Goal: Find specific page/section: Find specific page/section

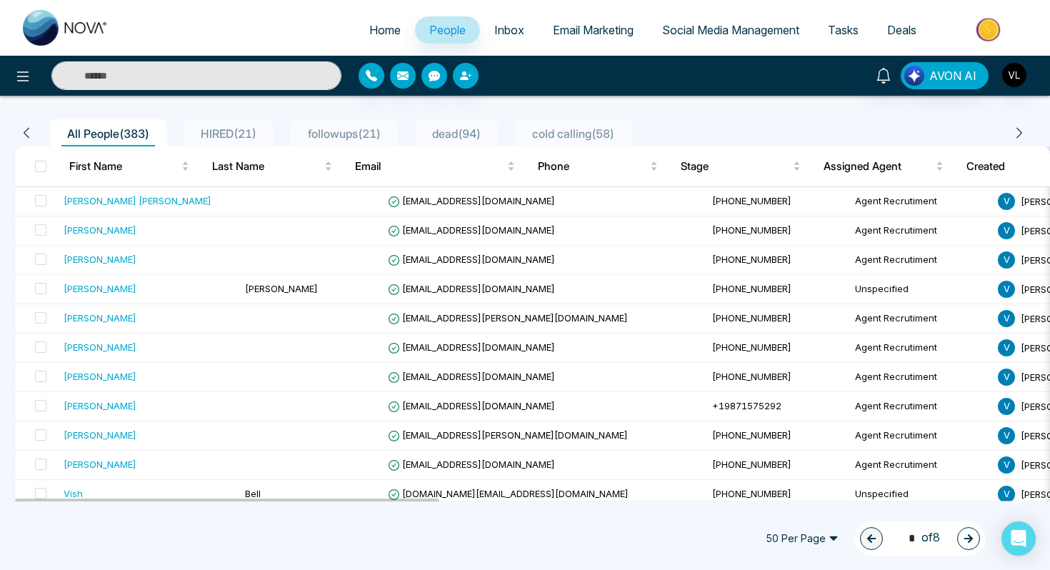
scroll to position [104, 0]
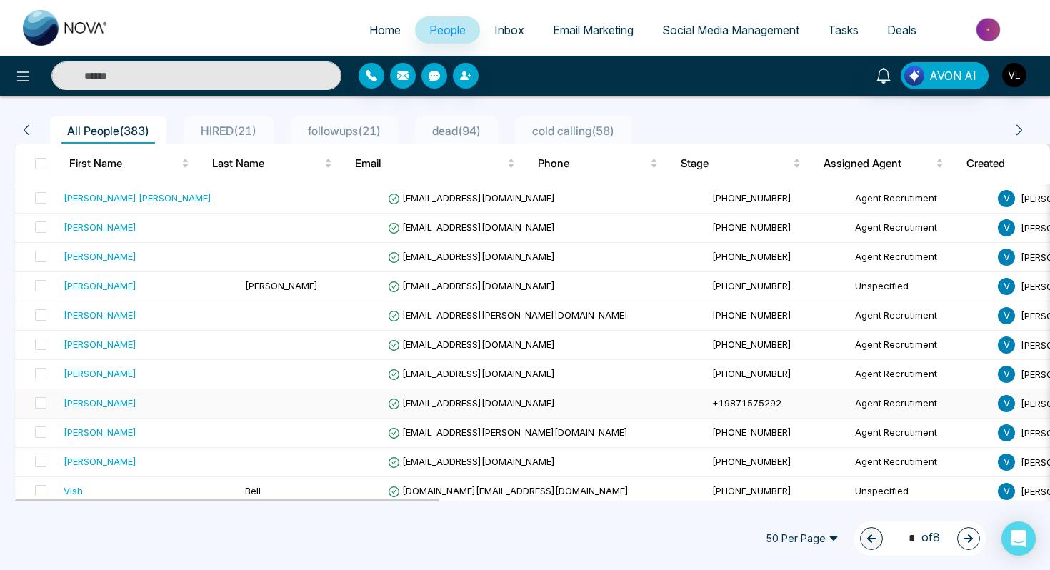
click at [175, 406] on div "[PERSON_NAME]" at bounding box center [149, 403] width 170 height 14
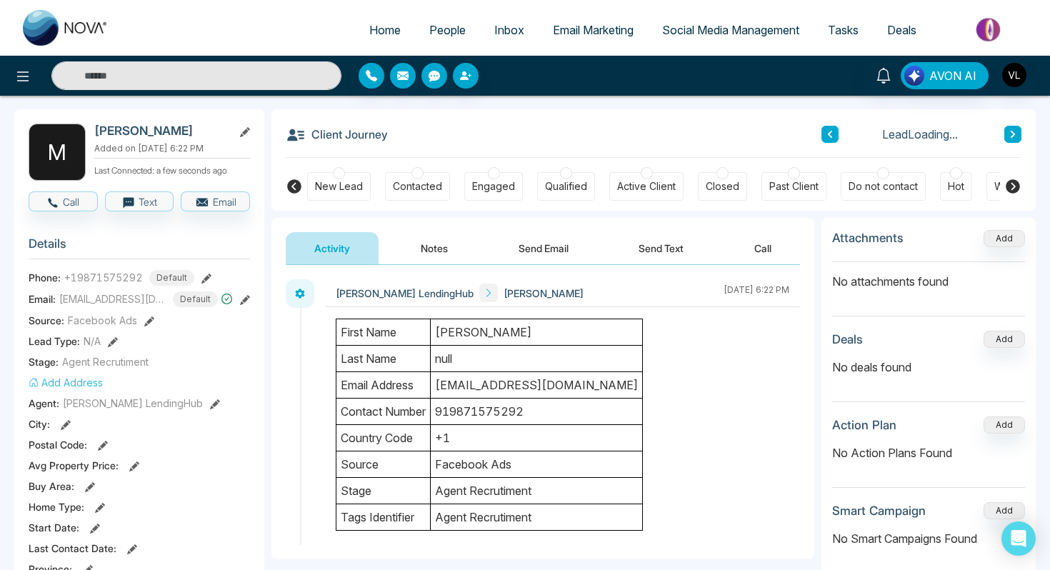
scroll to position [61, 0]
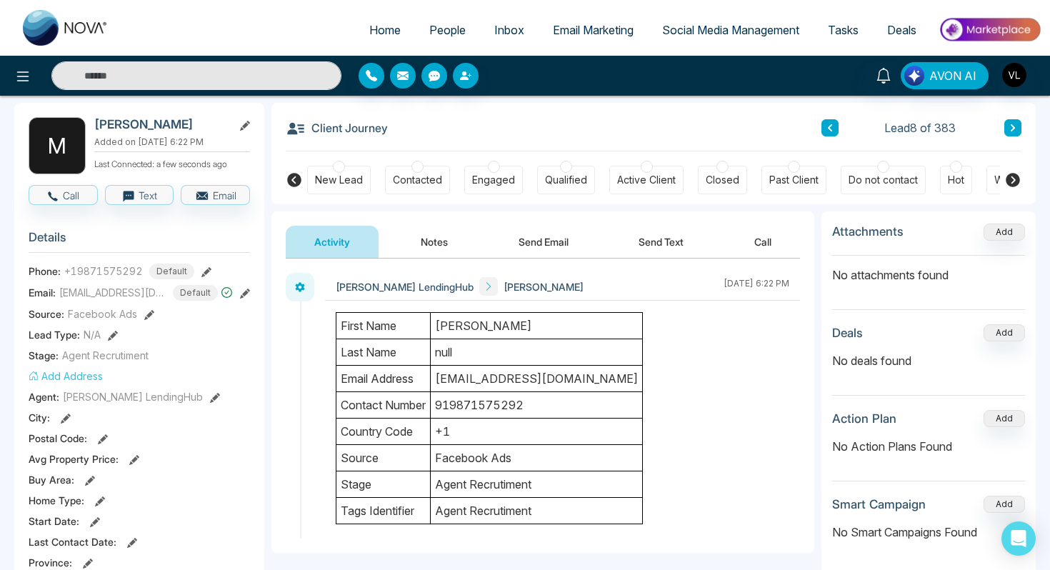
click at [443, 24] on span "People" at bounding box center [447, 30] width 36 height 14
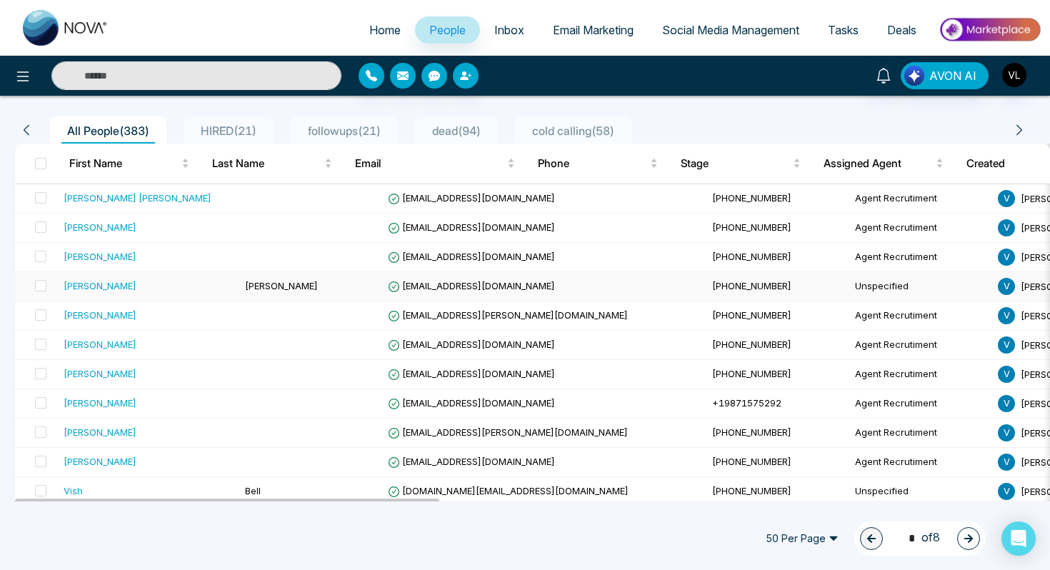
scroll to position [105, 0]
